Goal: Task Accomplishment & Management: Manage account settings

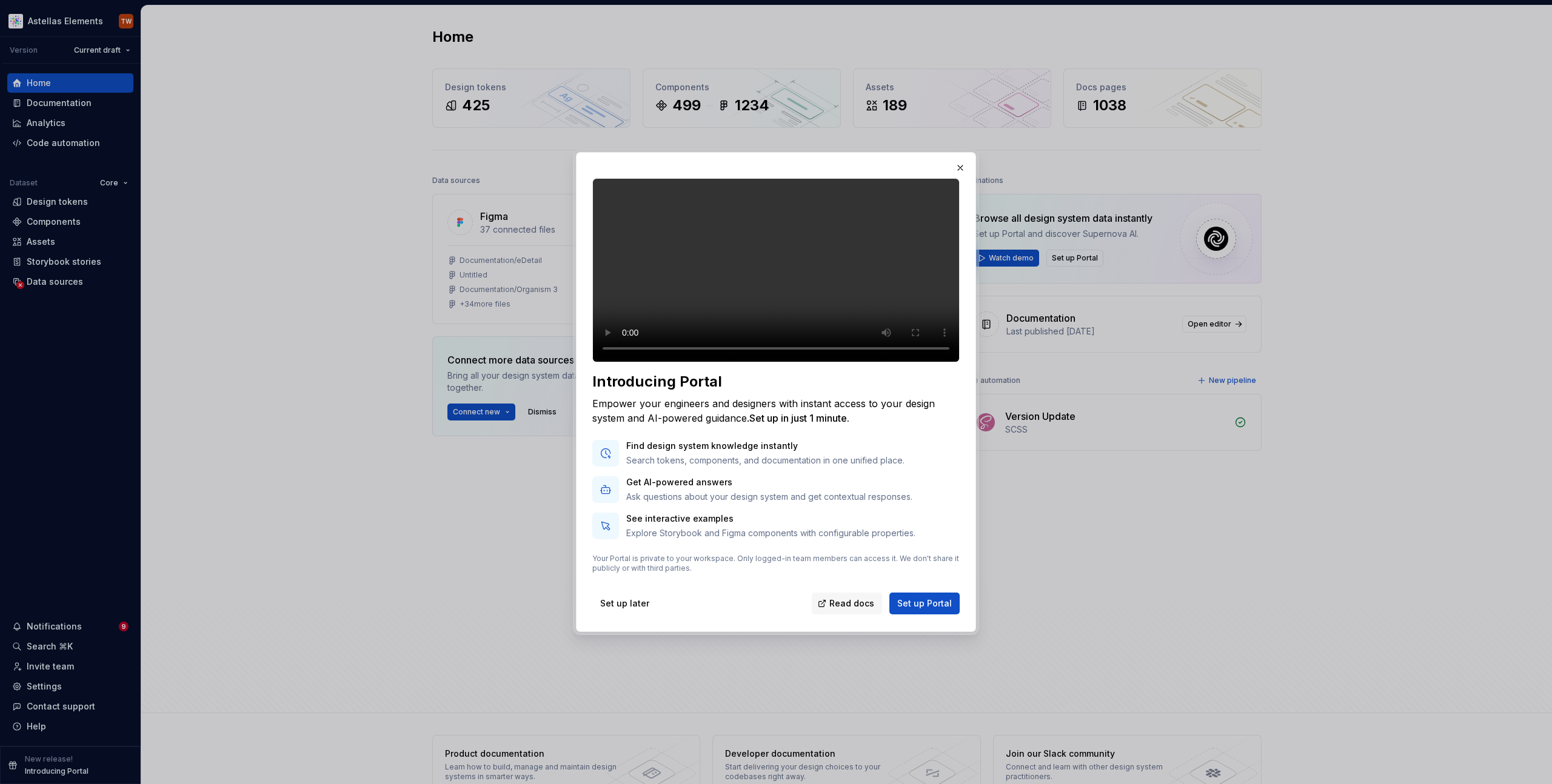
click at [617, 610] on span "Set up later" at bounding box center [624, 603] width 49 height 12
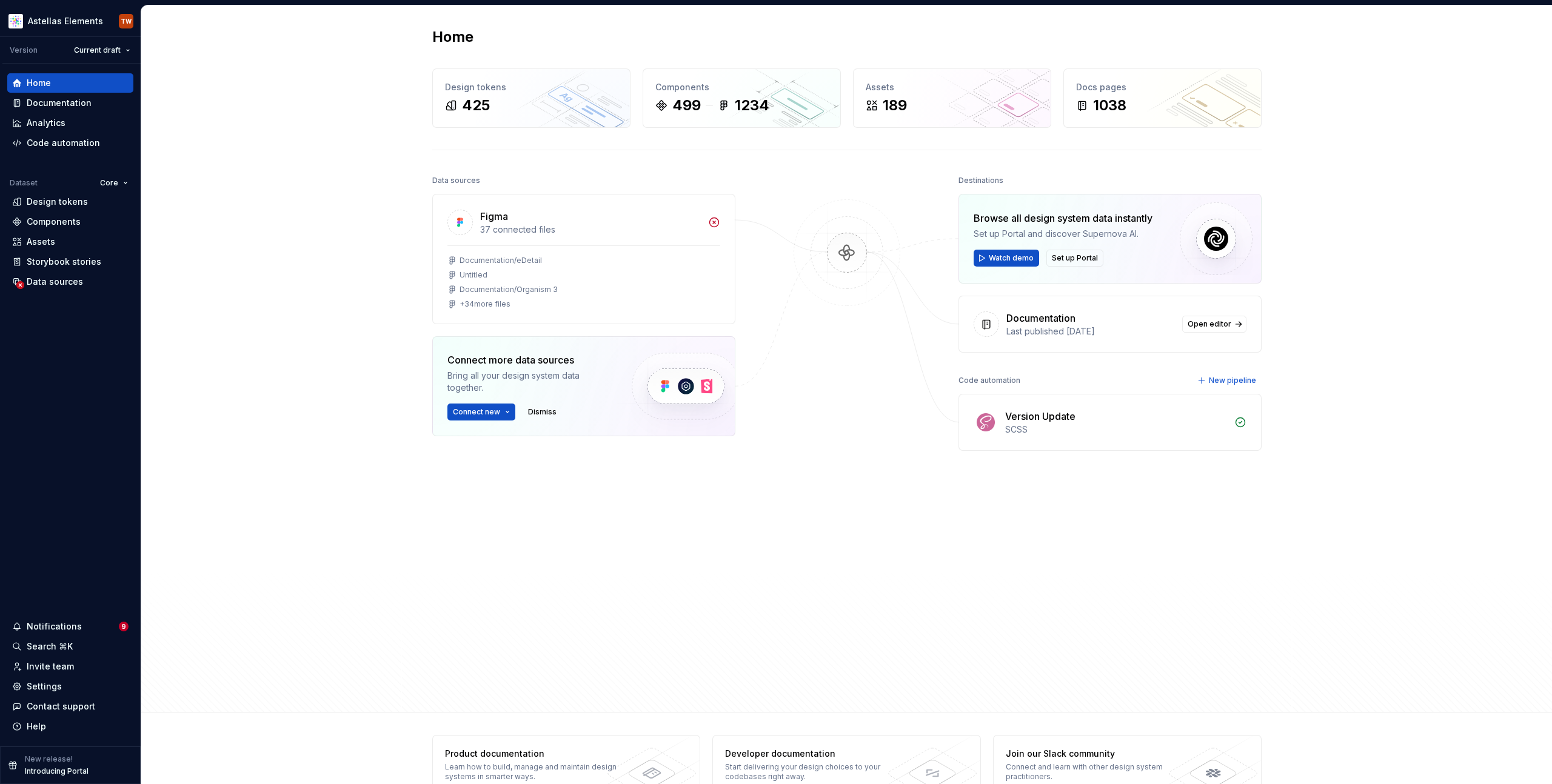
click at [319, 204] on div "Home Design tokens 425 Components 499 1234 Assets 189 Docs pages 1038 Data sour…" at bounding box center [847, 359] width 1410 height 708
click at [52, 641] on div "Search ⌘K" at bounding box center [50, 646] width 46 height 12
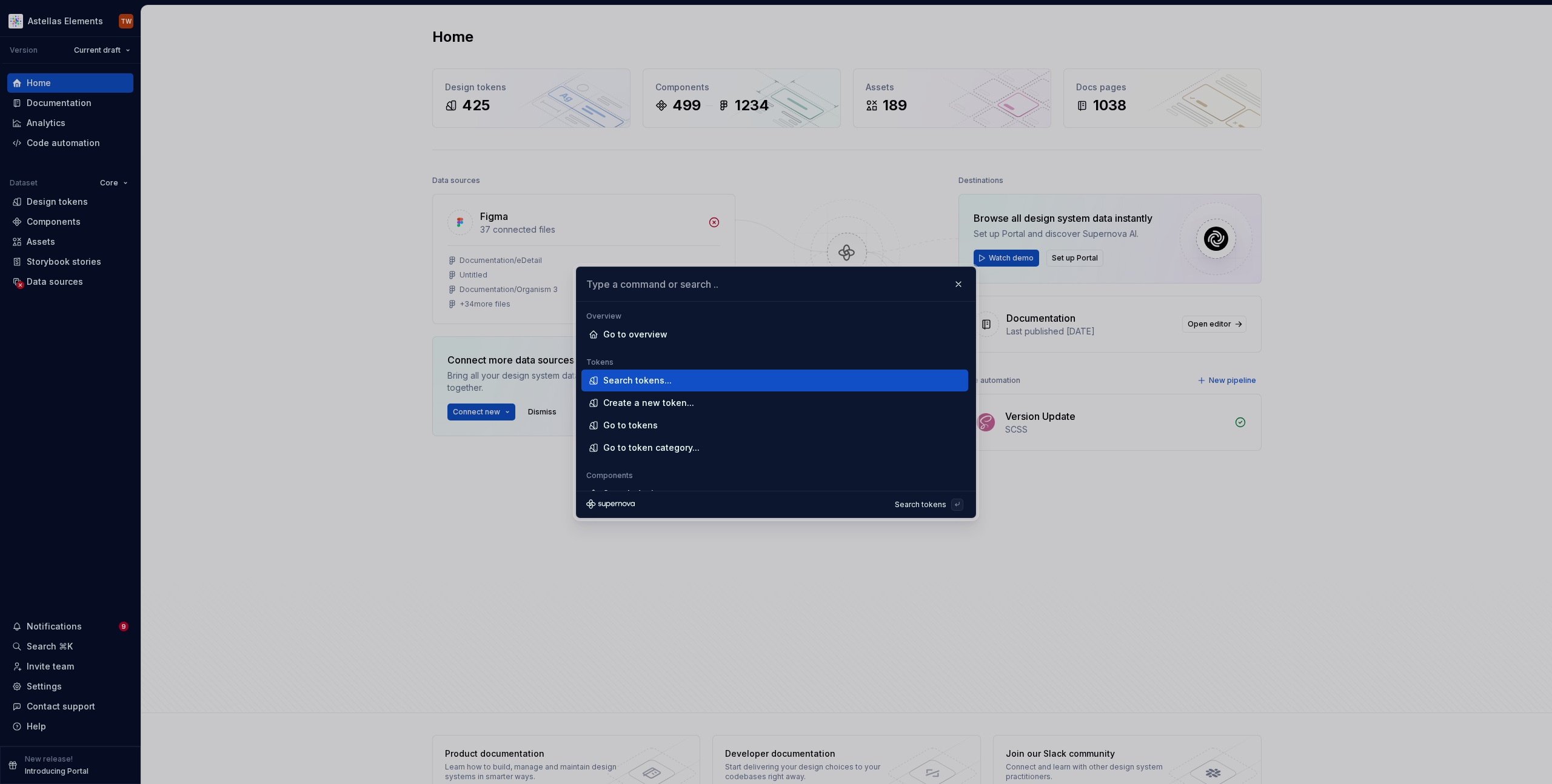
drag, startPoint x: 359, startPoint y: 463, endPoint x: 334, endPoint y: 470, distance: 26.0
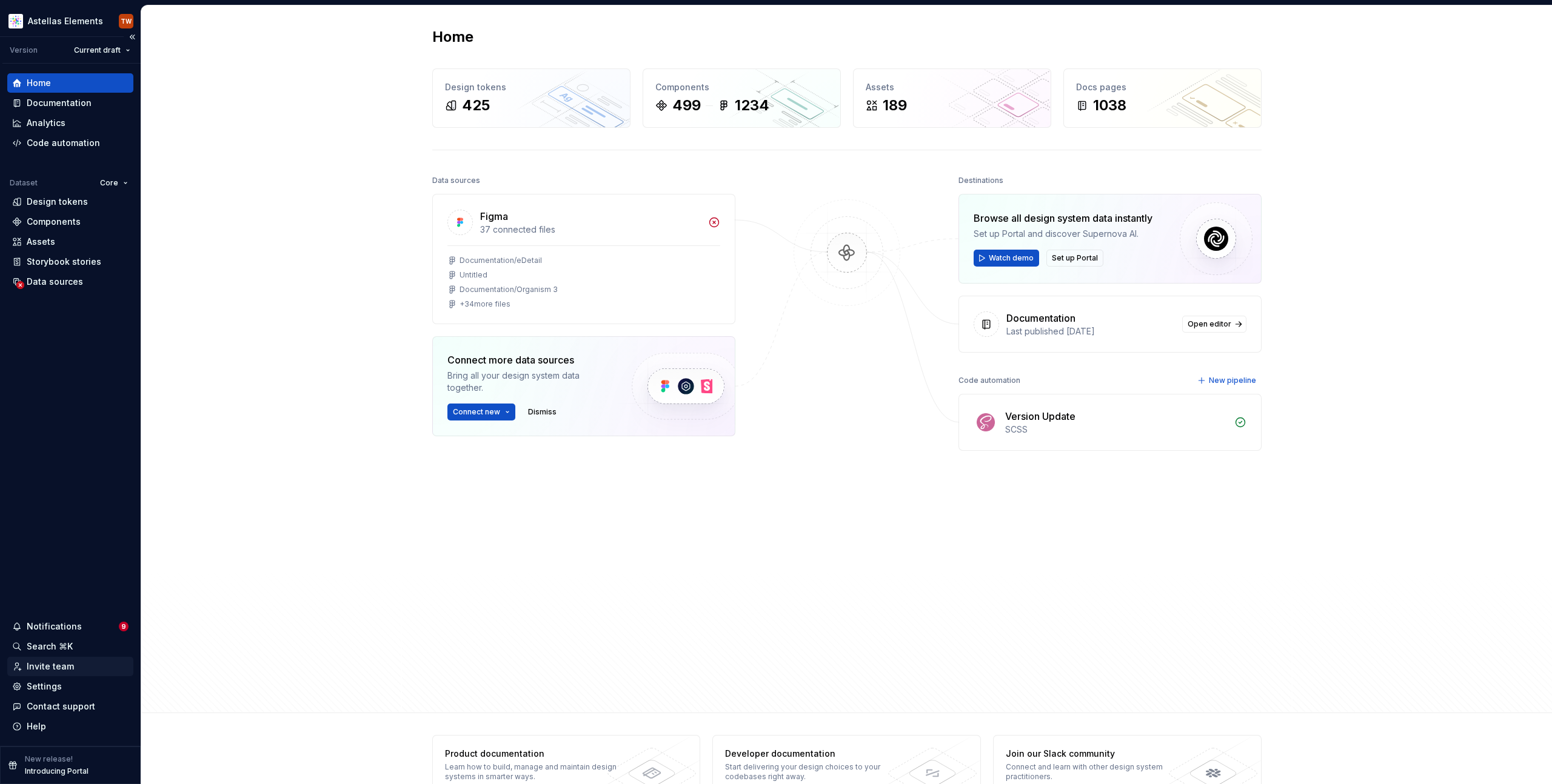
drag, startPoint x: 42, startPoint y: 663, endPoint x: 54, endPoint y: 665, distance: 12.2
click at [42, 663] on div "Invite team" at bounding box center [50, 666] width 47 height 12
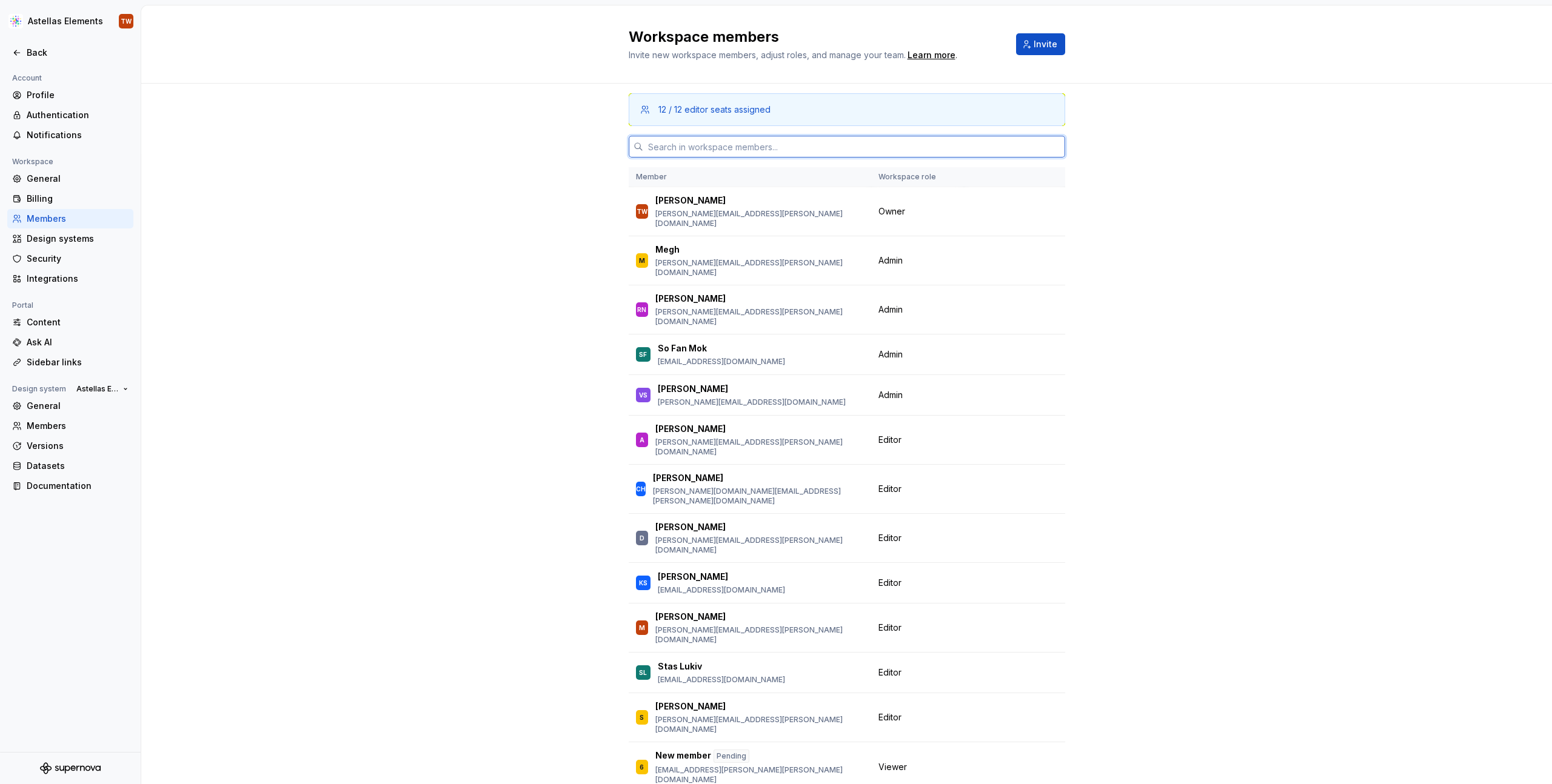
click at [703, 142] on input "text" at bounding box center [854, 147] width 422 height 22
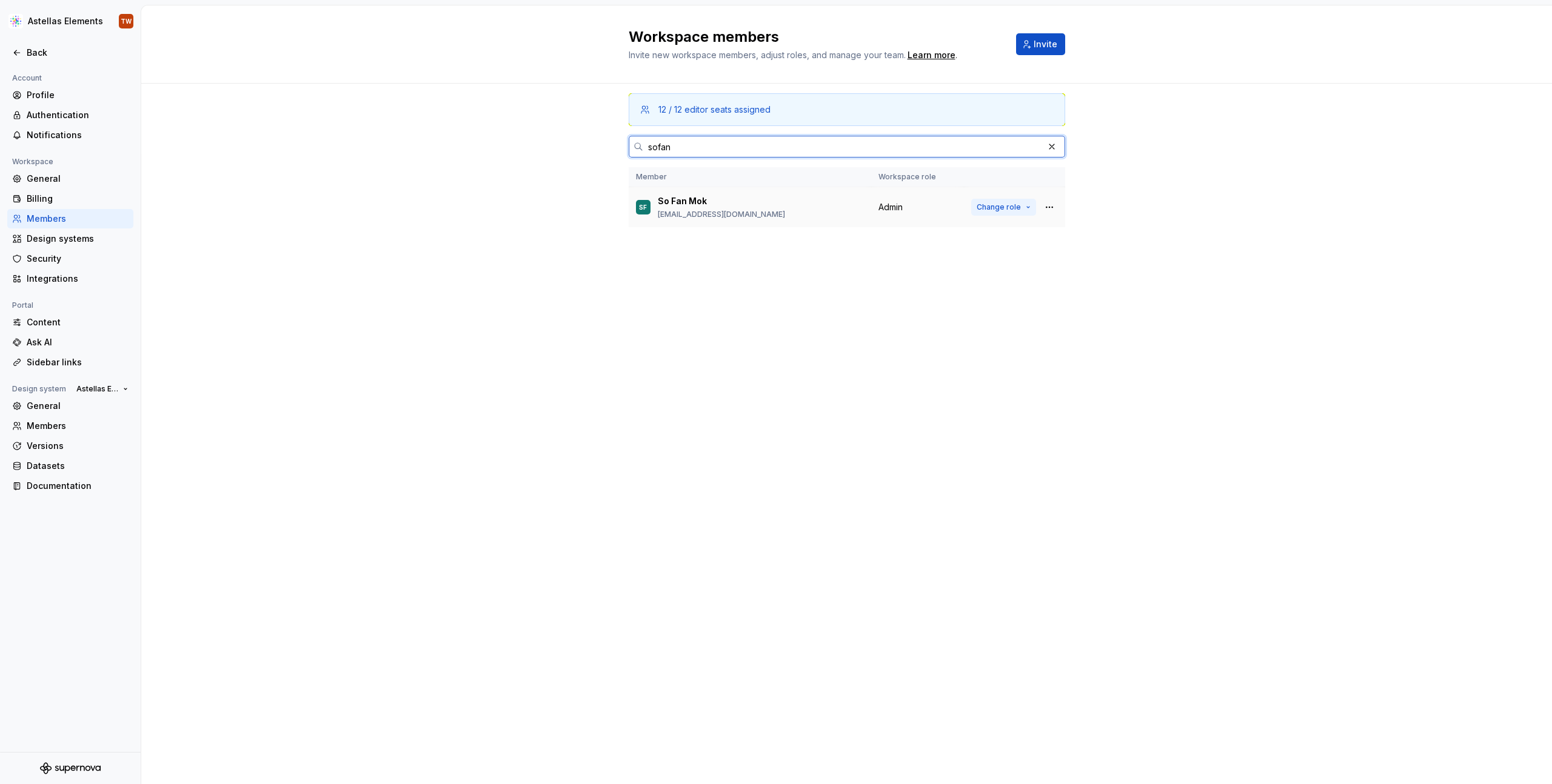
type input "sofan"
click at [998, 208] on span "Change role" at bounding box center [999, 207] width 45 height 10
drag, startPoint x: 1065, startPoint y: 245, endPoint x: 1053, endPoint y: 215, distance: 32.3
click at [1057, 234] on div "12 / 12 editor seats assigned sofan Member Workspace role SF So Fan Mok [EMAIL_…" at bounding box center [847, 434] width 1410 height 700
click at [1048, 209] on button "button" at bounding box center [1049, 208] width 17 height 17
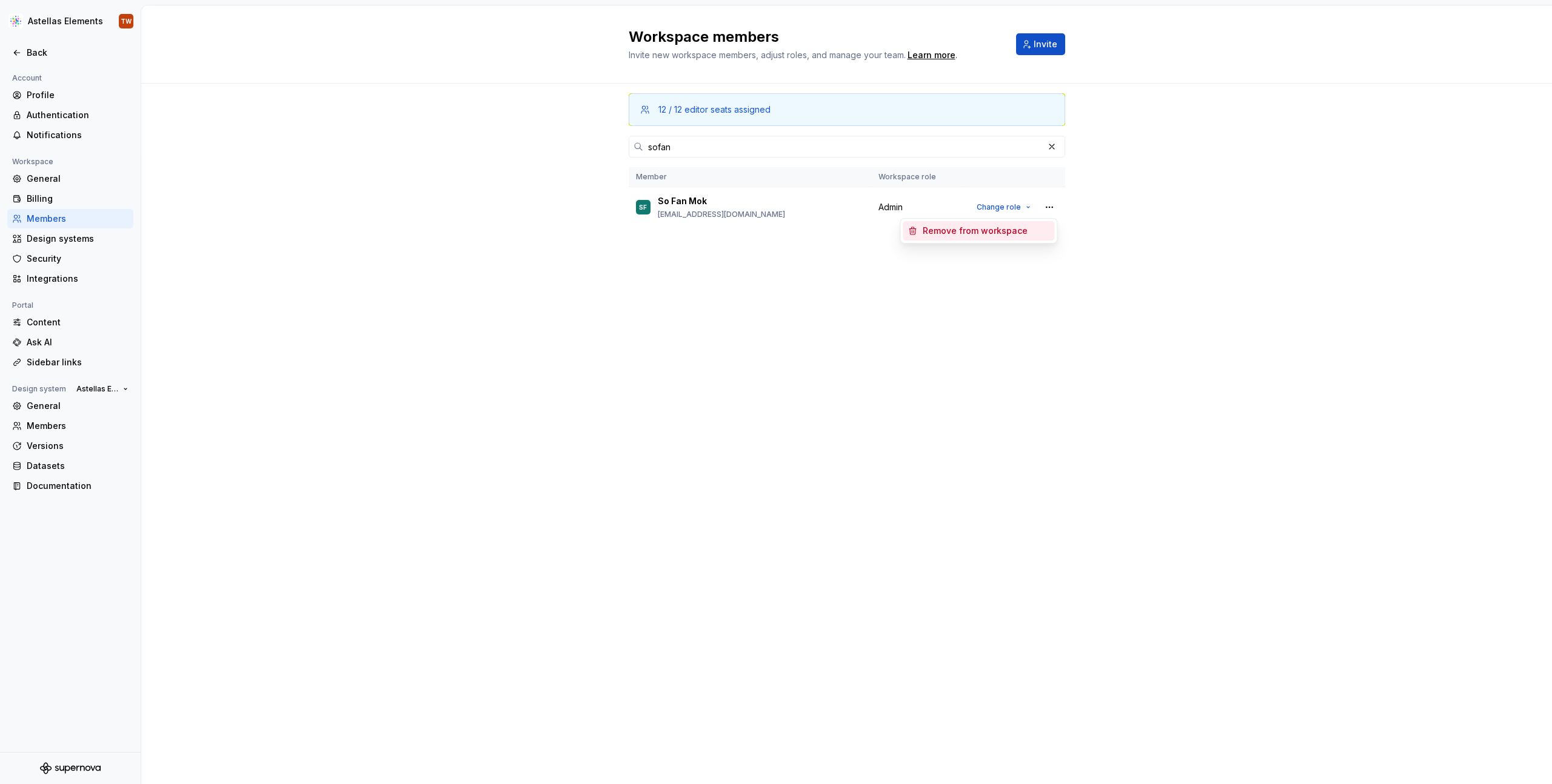
click at [964, 230] on div "Remove from workspace" at bounding box center [975, 231] width 105 height 12
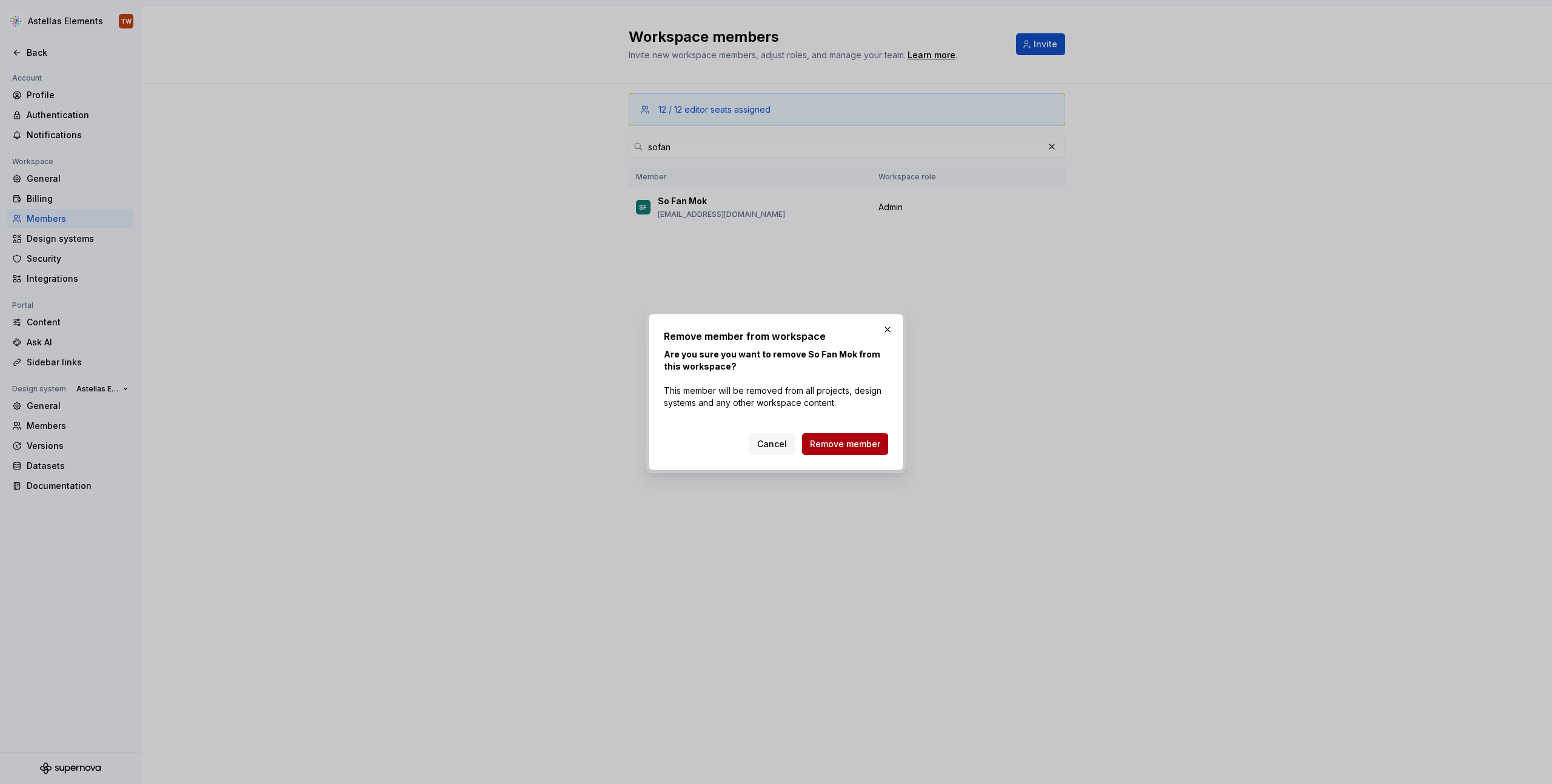
drag, startPoint x: 842, startPoint y: 444, endPoint x: 852, endPoint y: 441, distance: 10.4
click at [848, 443] on span "Remove member" at bounding box center [844, 444] width 70 height 12
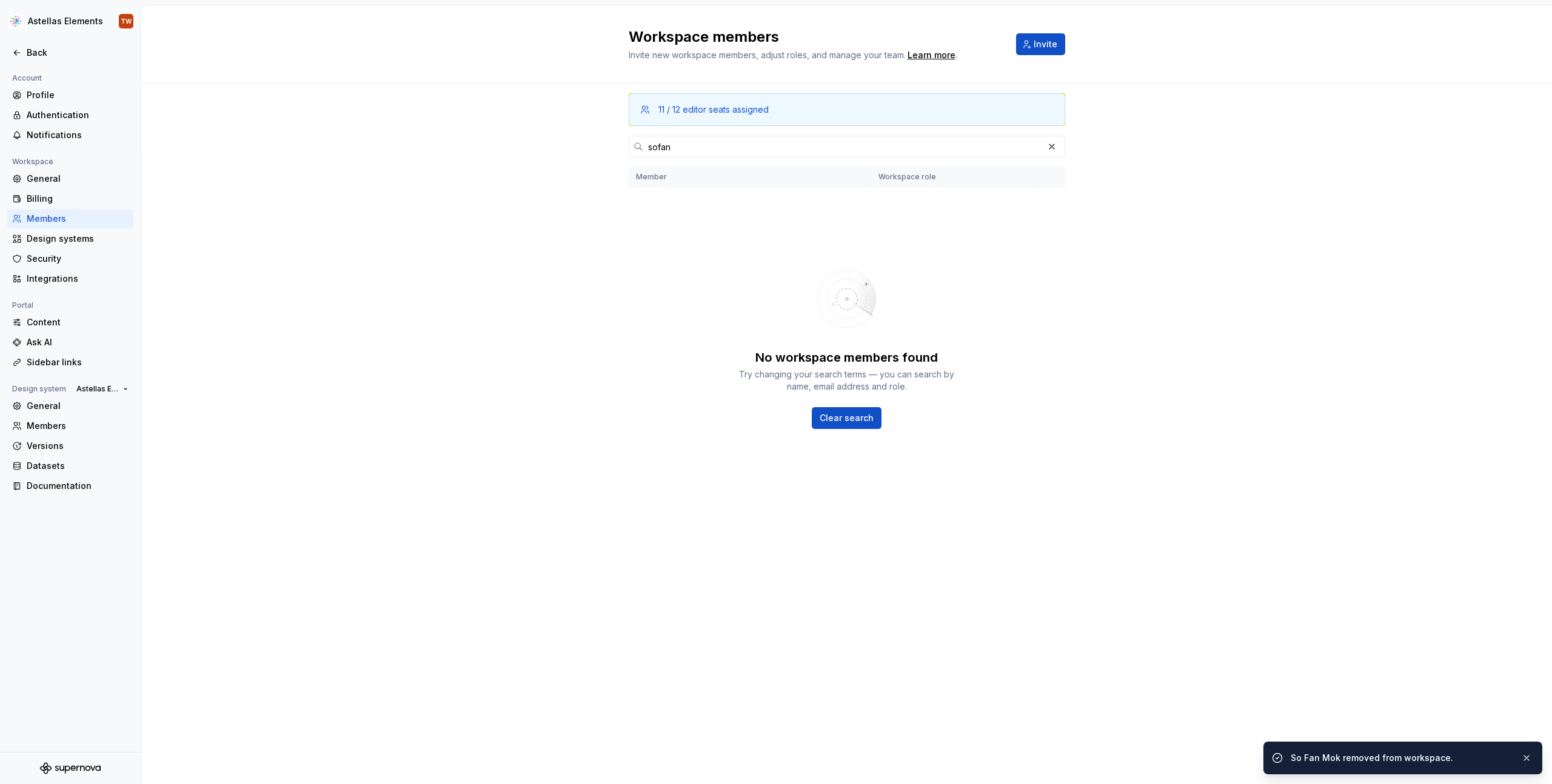
click at [331, 294] on div "11 / 12 editor seats assigned sofan Member Workspace role No workspace members …" at bounding box center [847, 434] width 1410 height 700
